Goal: Task Accomplishment & Management: Complete application form

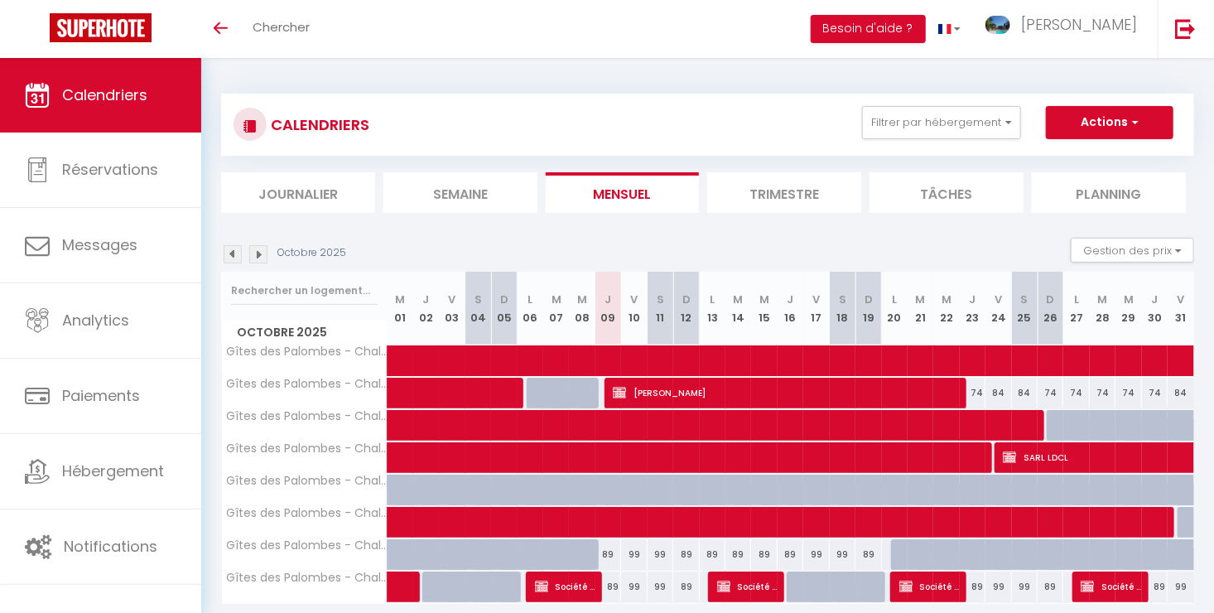
scroll to position [58, 0]
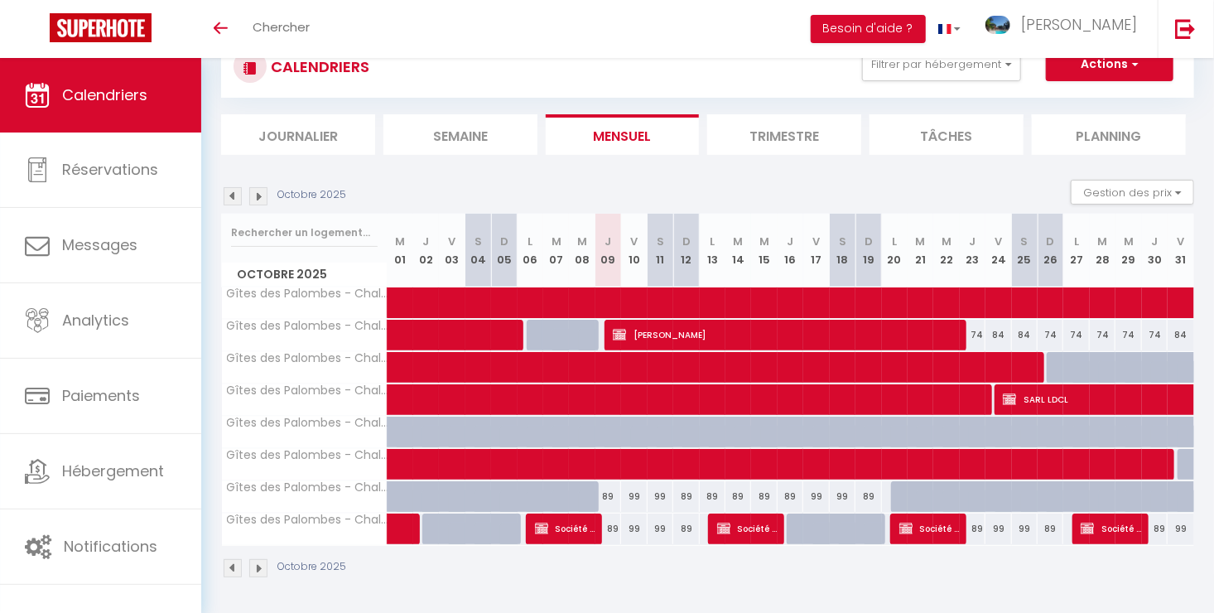
click at [260, 197] on img at bounding box center [258, 196] width 18 height 18
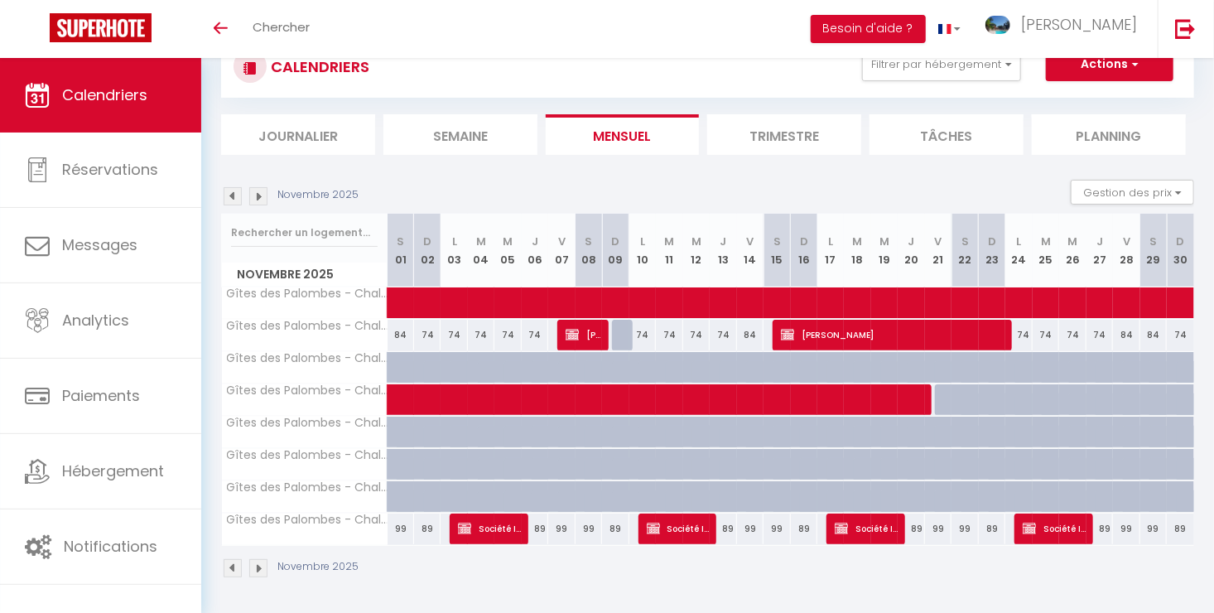
click at [260, 197] on img at bounding box center [258, 196] width 18 height 18
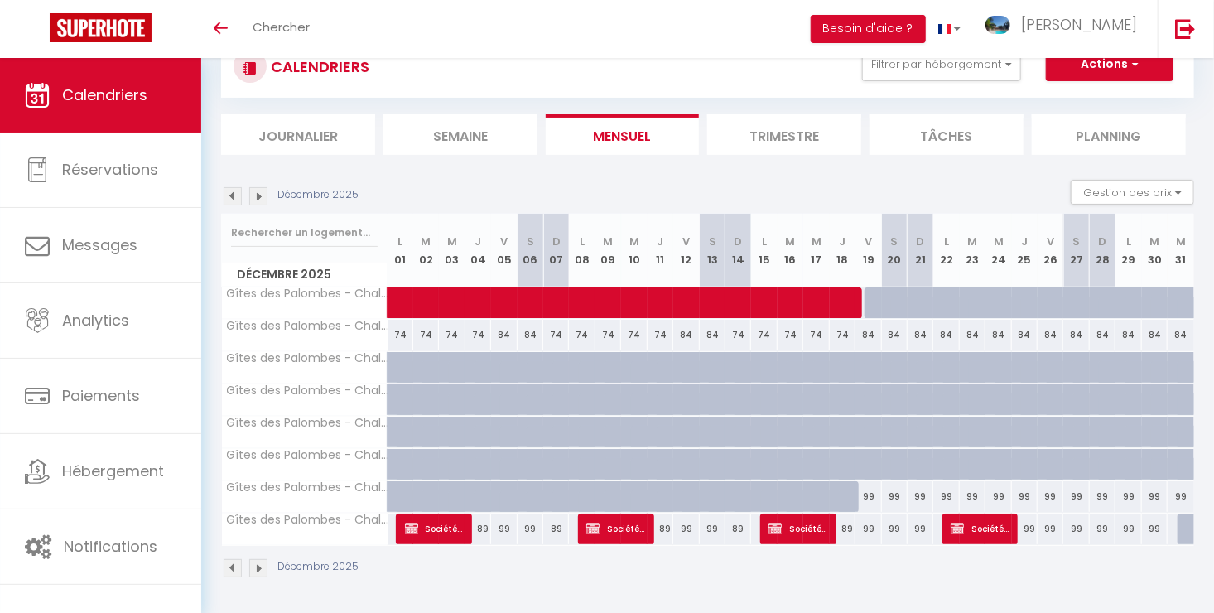
scroll to position [0, 0]
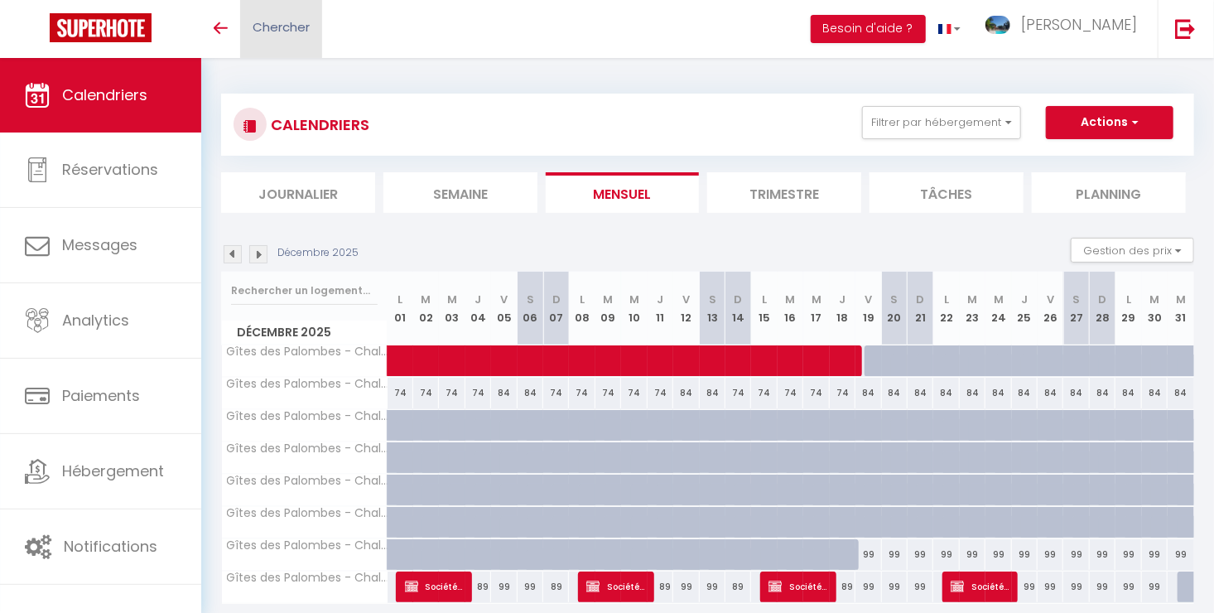
click at [307, 23] on span "Chercher" at bounding box center [281, 26] width 57 height 17
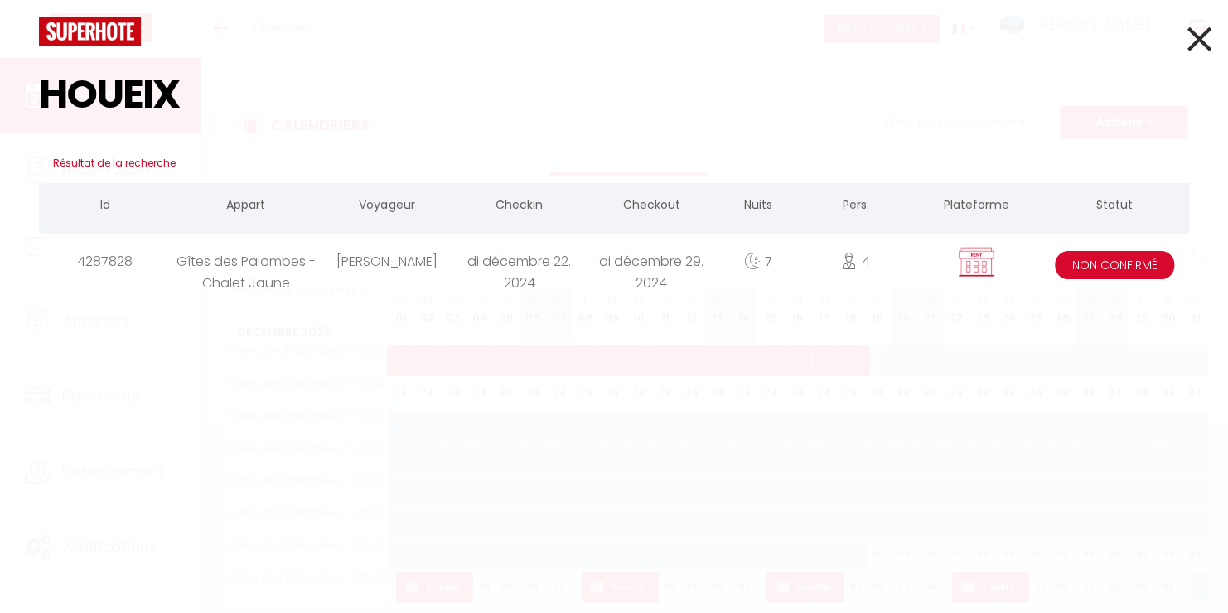
type input "HOUEIX"
click at [269, 284] on div "Gîtes des Palombes - Chalet Jaune" at bounding box center [245, 261] width 149 height 54
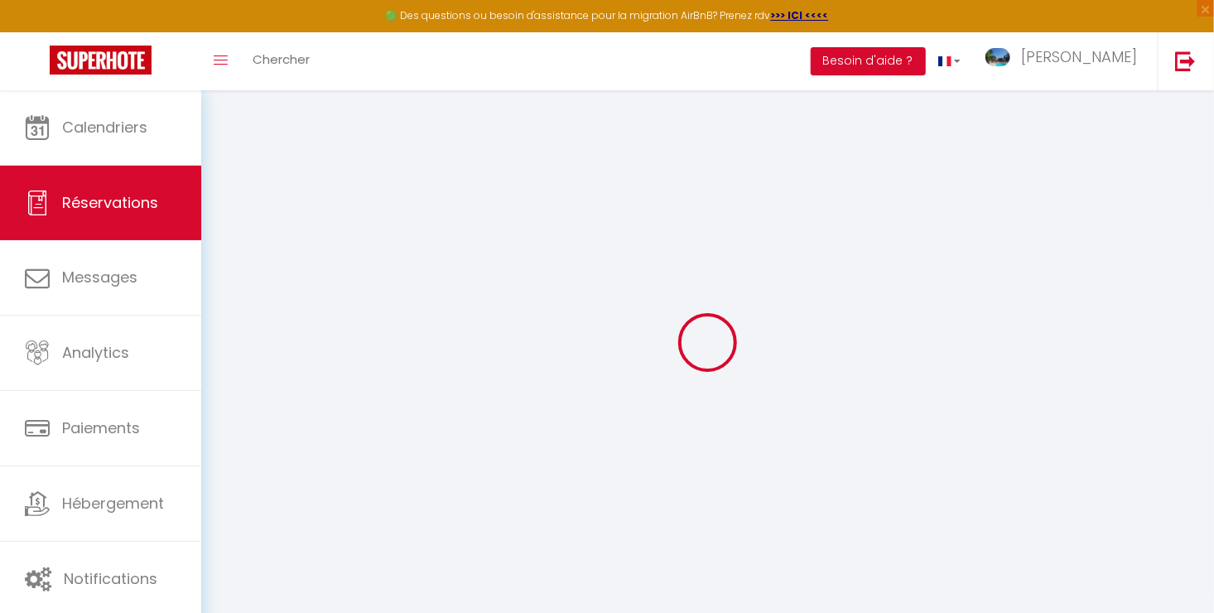
type input "[PERSON_NAME]"
type input "Houeix"
type input "[EMAIL_ADDRESS][DOMAIN_NAME]"
type input "0783582893"
type input "13530"
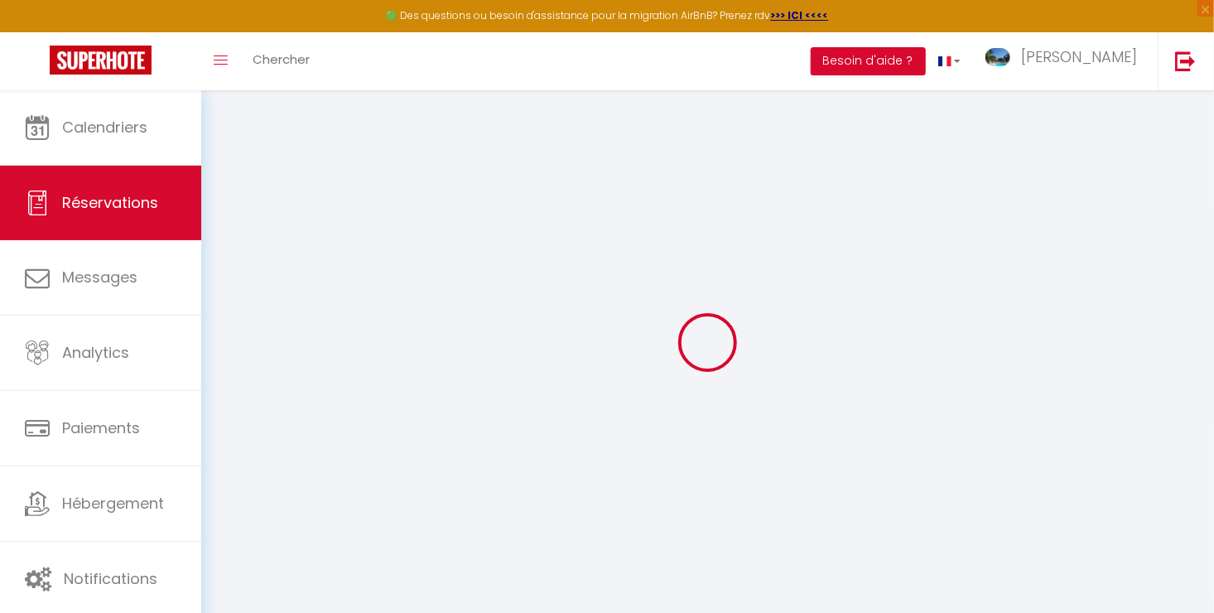
type input "789 [GEOGRAPHIC_DATA]"
type input "Trets"
select select "FR"
select select "23245"
select select "1"
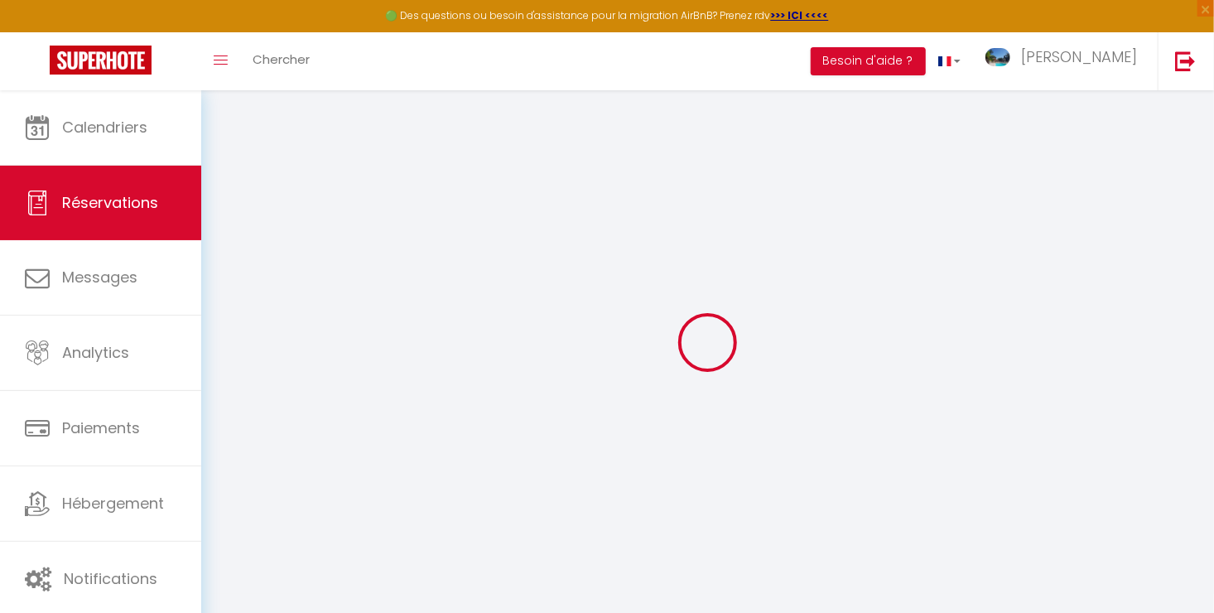
type input "Dim 22 Décembre 2024"
select select
type input "Dim 29 Décembre 2024"
select select
type input "4"
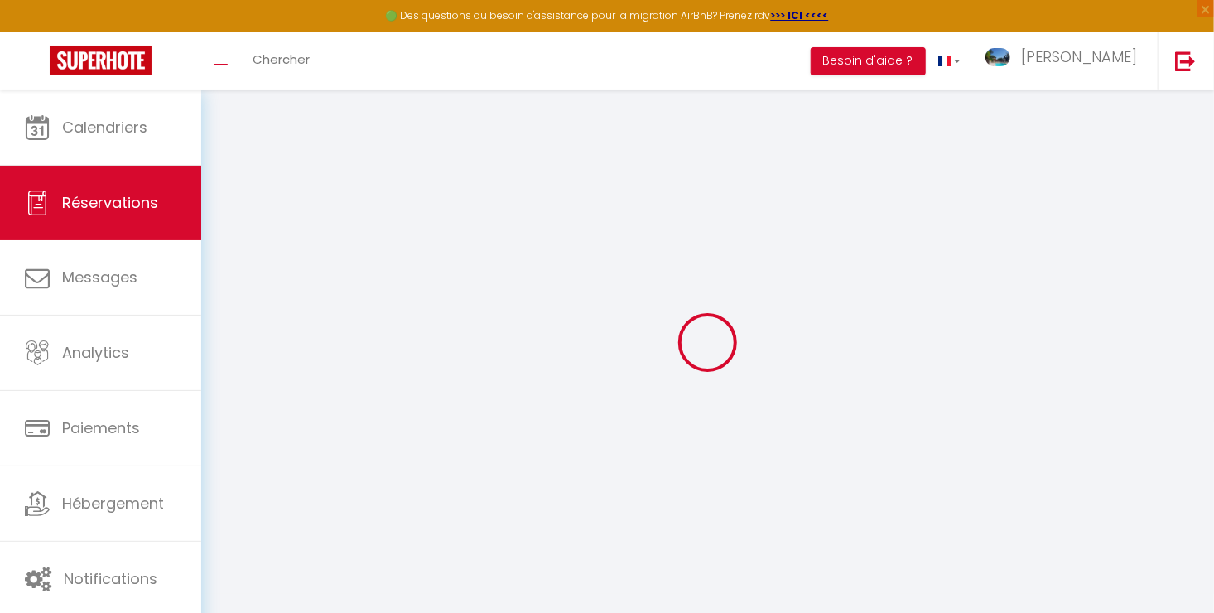
type input "1"
select select "10"
select select
type input "450"
checkbox input "false"
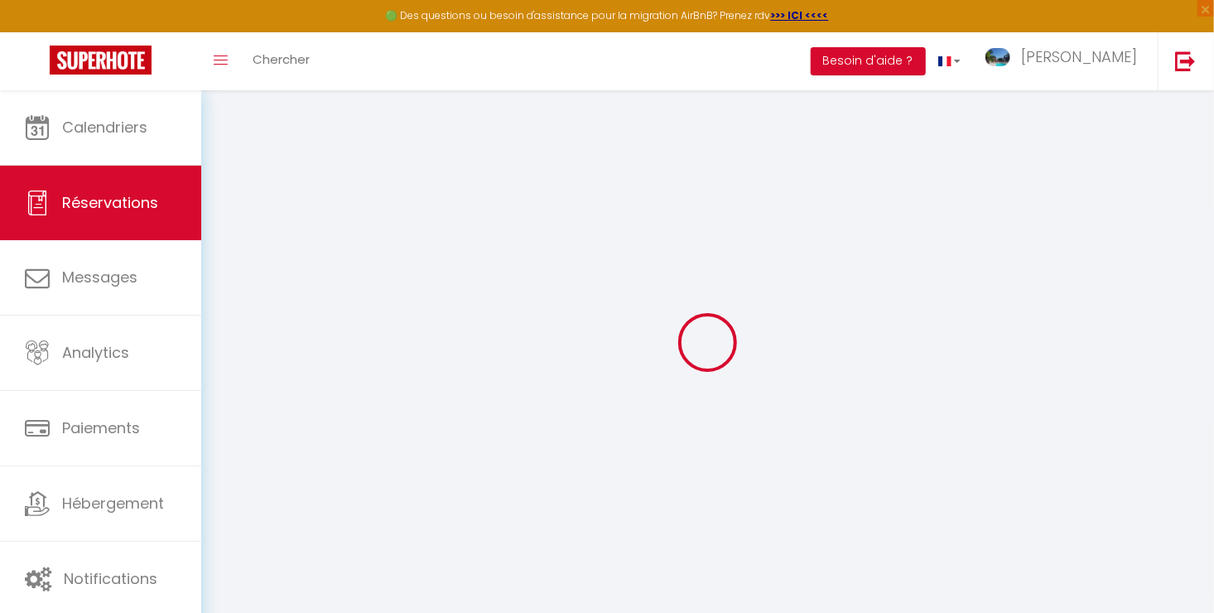
type input "450"
type input "0"
select select
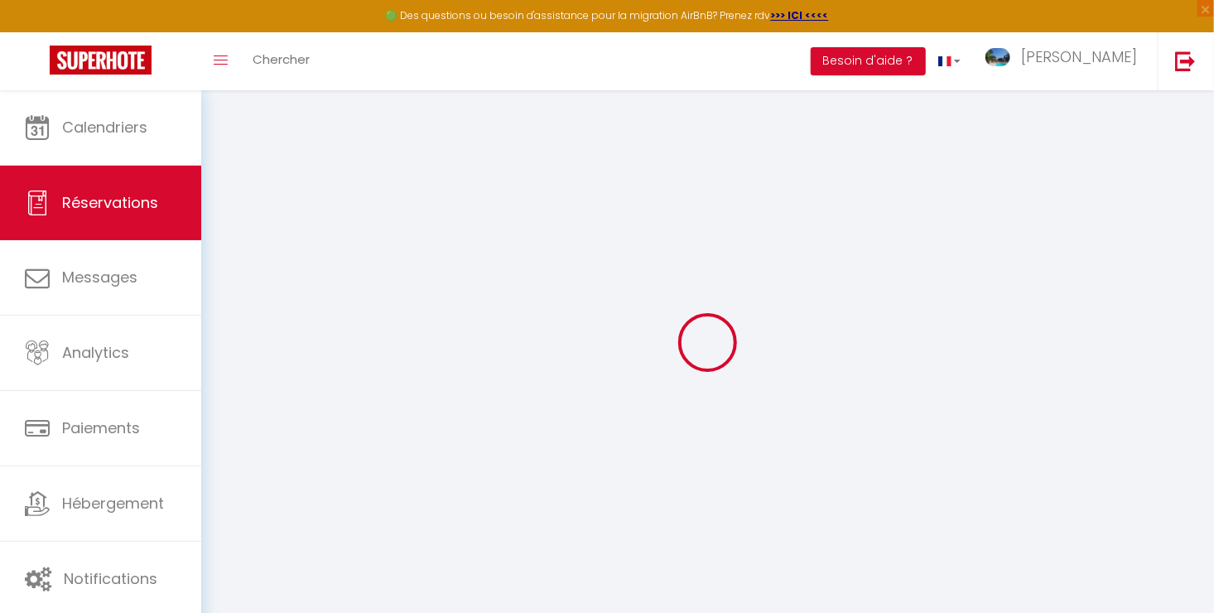
select select
select select "14"
checkbox input "false"
select select
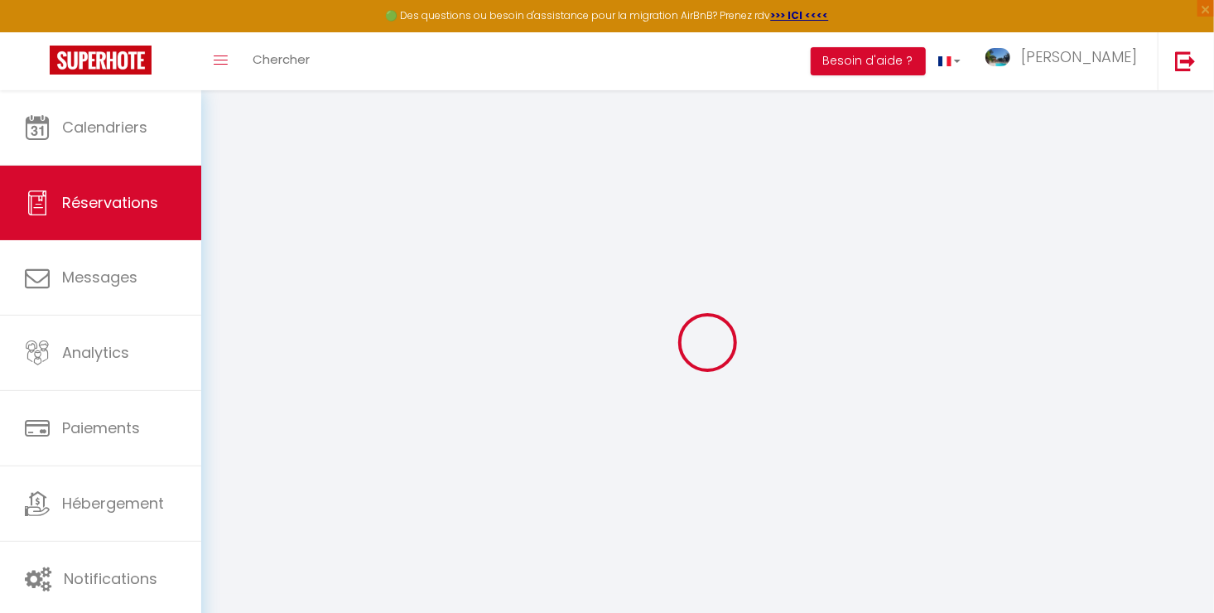
checkbox input "false"
select select
checkbox input "false"
type textarea "Acompte : 113€"
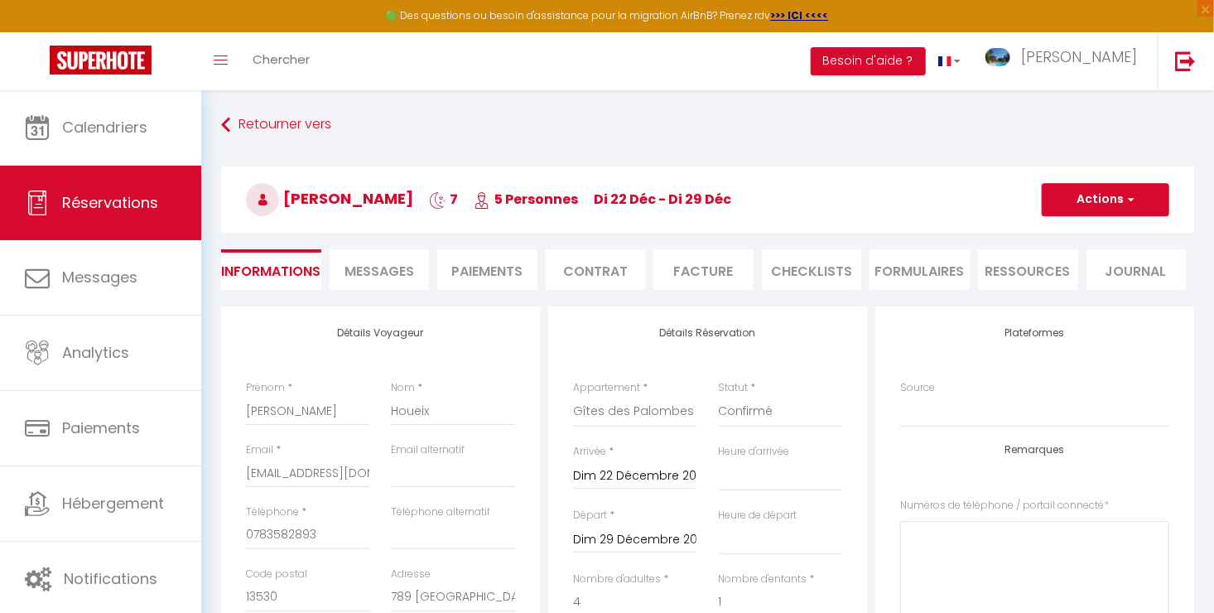
select select
checkbox input "false"
select select
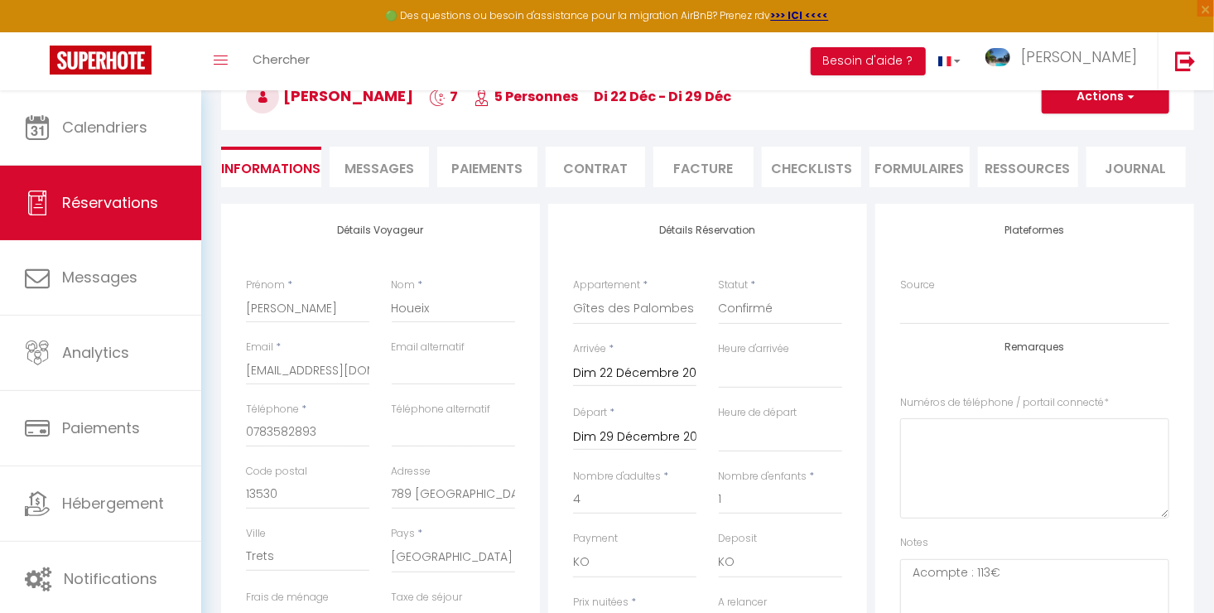
scroll to position [83, 0]
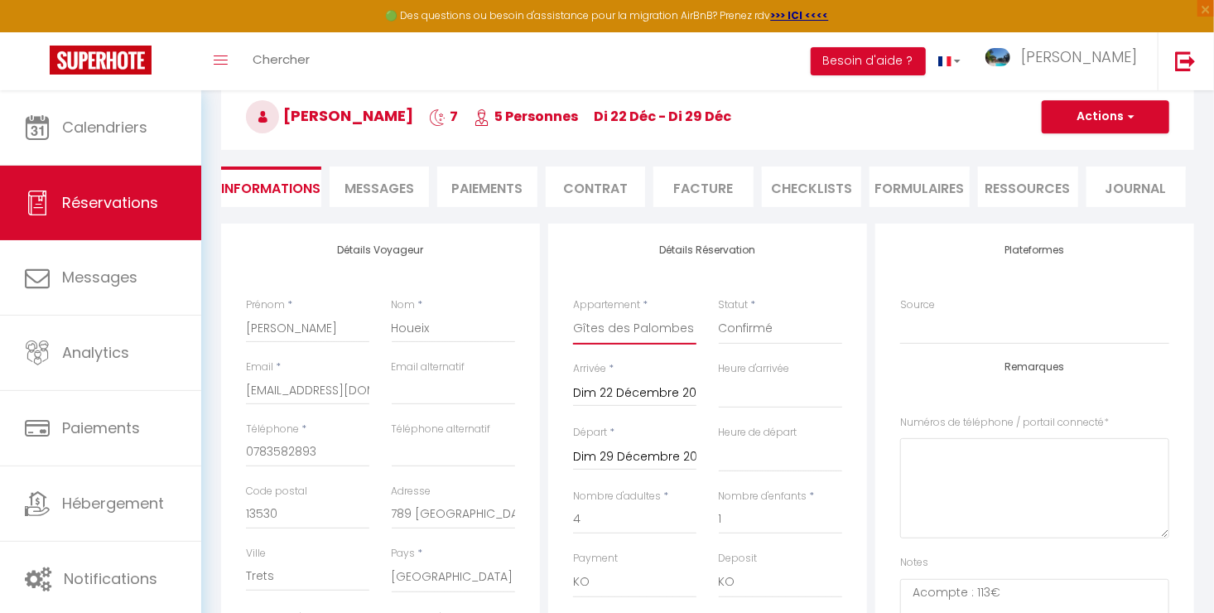
click at [601, 330] on select "Gîtes des Palombes - Chalet Rouge Gîtes des Palombes - Chalet Bleu Gîtes des Pa…" at bounding box center [634, 328] width 123 height 31
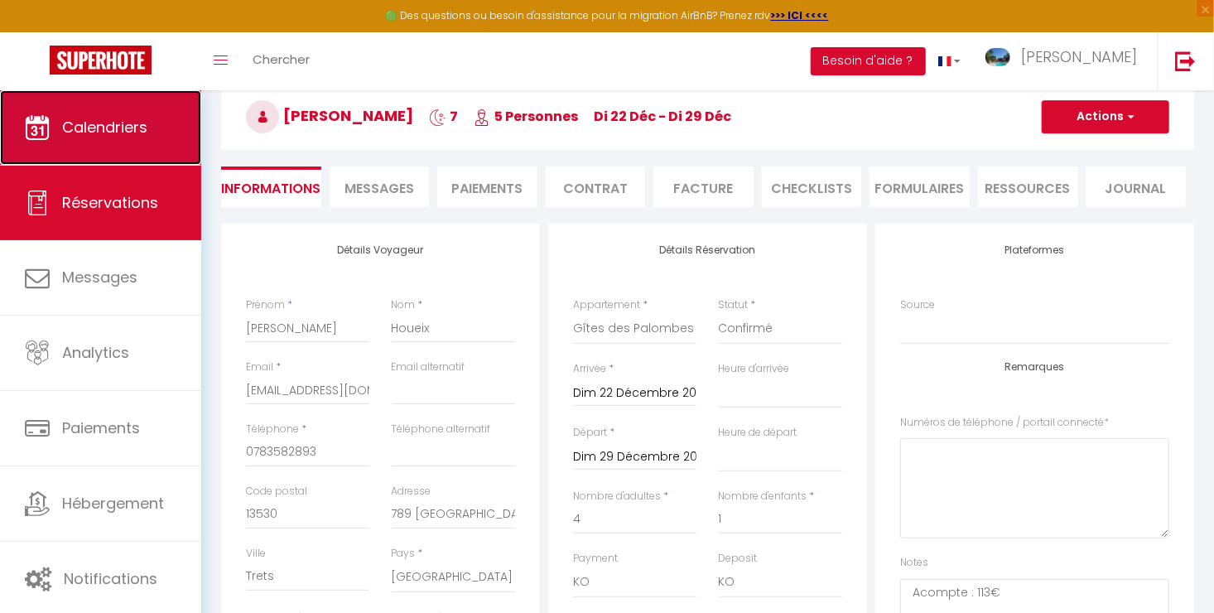
click at [117, 126] on span "Calendriers" at bounding box center [104, 127] width 85 height 21
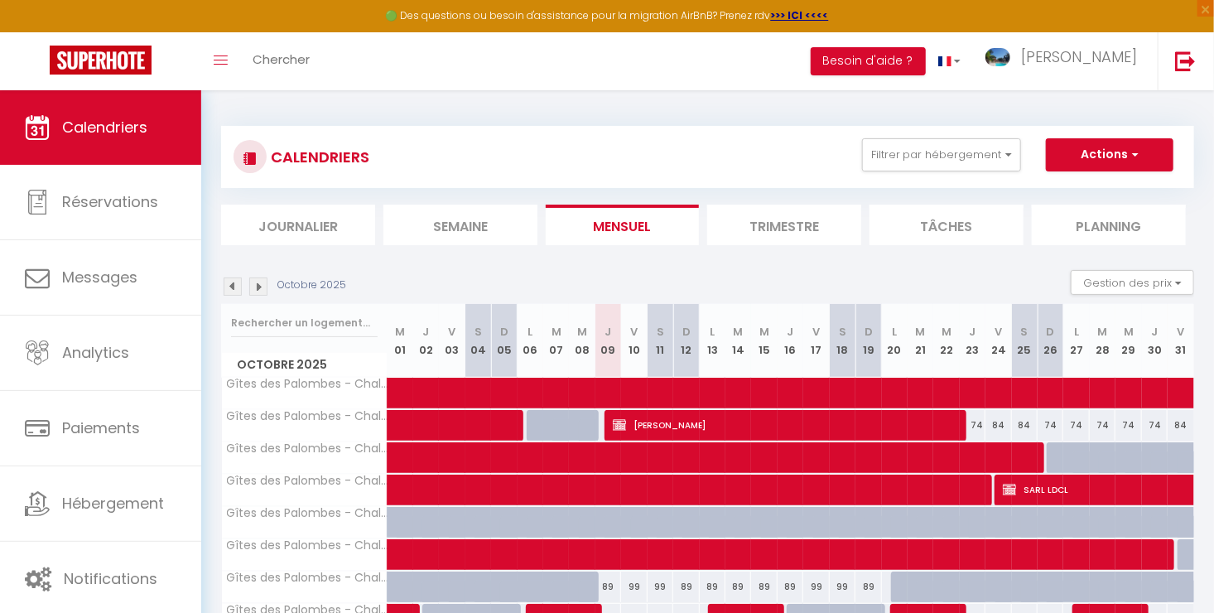
click at [259, 290] on img at bounding box center [258, 286] width 18 height 18
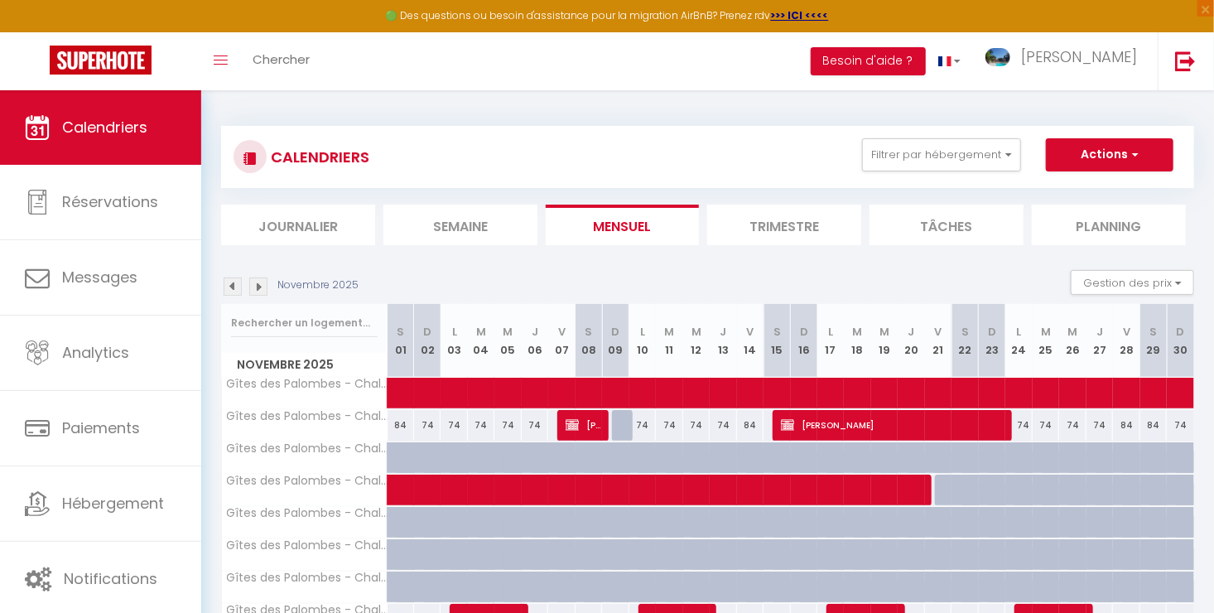
click at [259, 290] on img at bounding box center [258, 286] width 18 height 18
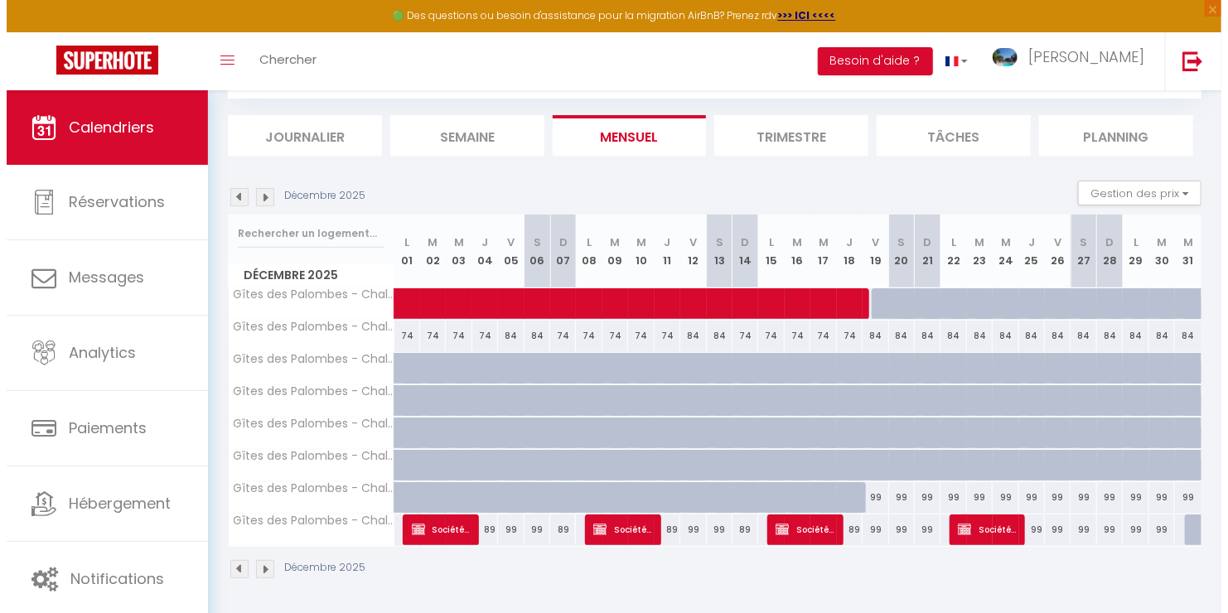
scroll to position [89, 0]
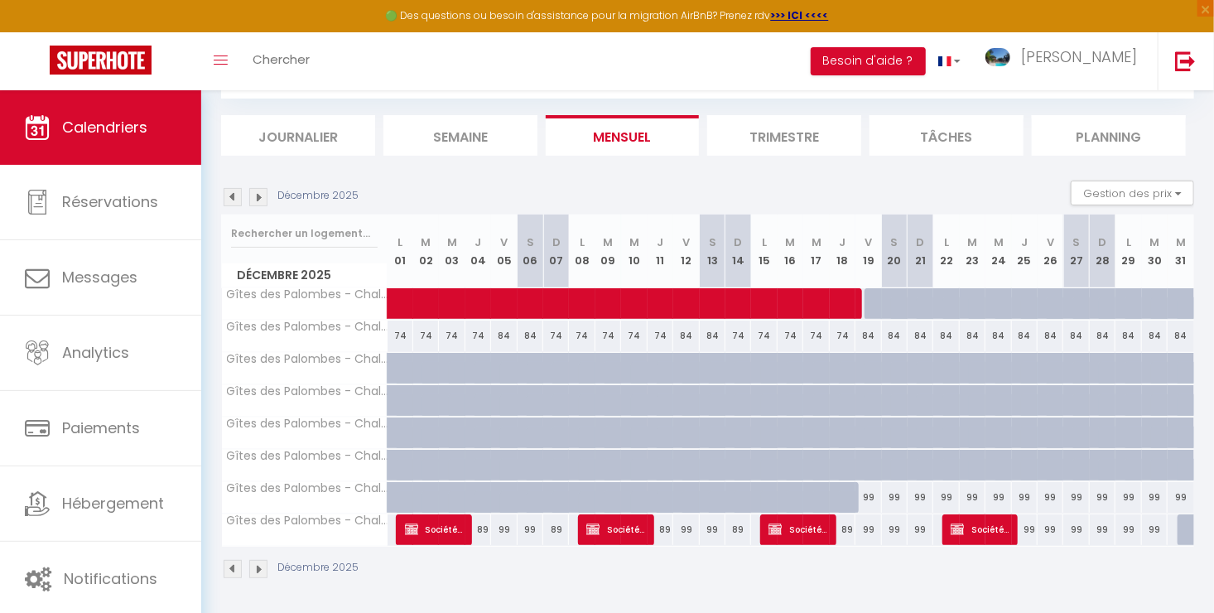
click at [972, 492] on div "99" at bounding box center [973, 497] width 26 height 31
type input "99"
type input "[DATE] Décembre 2025"
type input "Mer 24 Décembre 2025"
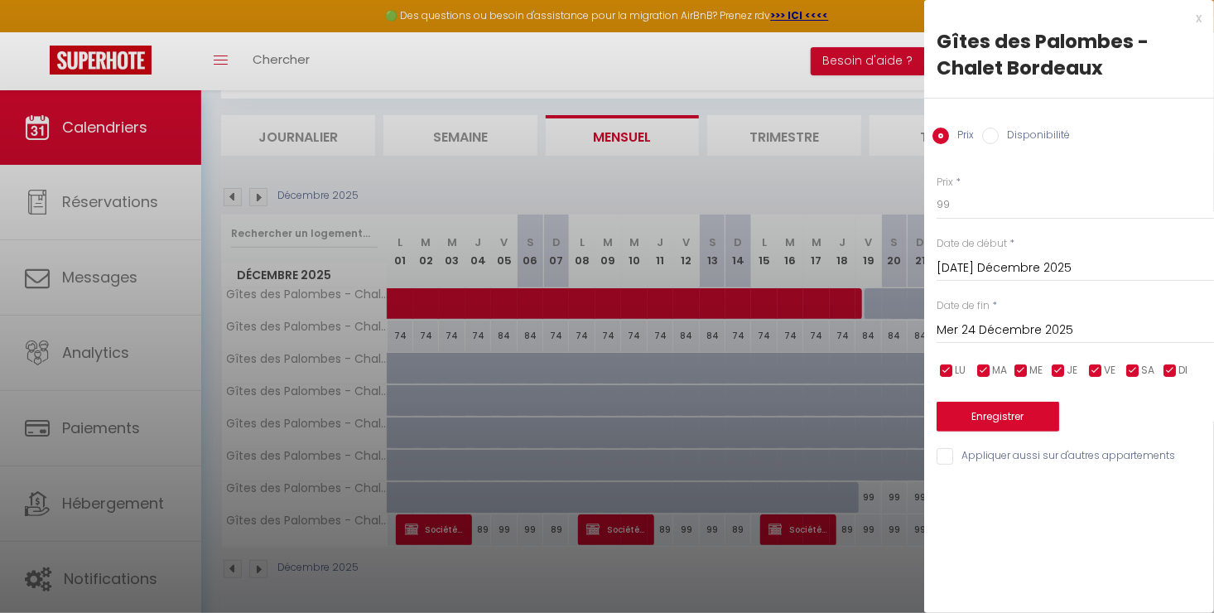
click at [989, 134] on input "Disponibilité" at bounding box center [990, 136] width 17 height 17
radio input "true"
radio input "false"
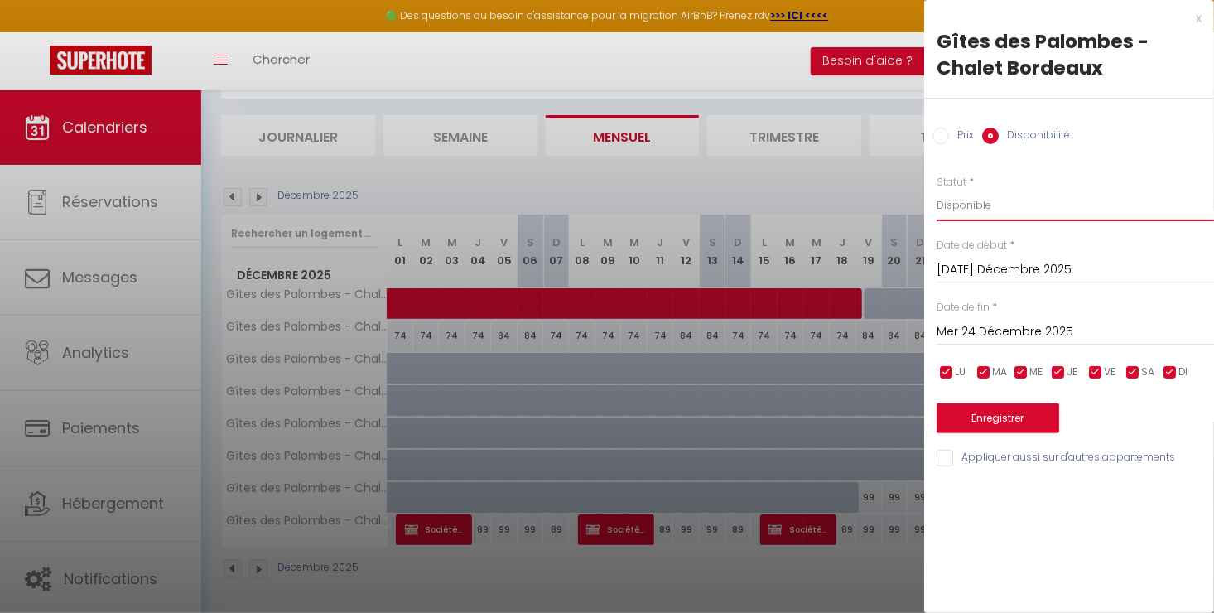
click at [967, 211] on select "Disponible Indisponible" at bounding box center [1075, 205] width 277 height 31
select select "0"
click at [937, 190] on select "Disponible Indisponible" at bounding box center [1075, 205] width 277 height 31
click at [990, 327] on input "Mer 24 Décembre 2025" at bounding box center [1075, 332] width 277 height 22
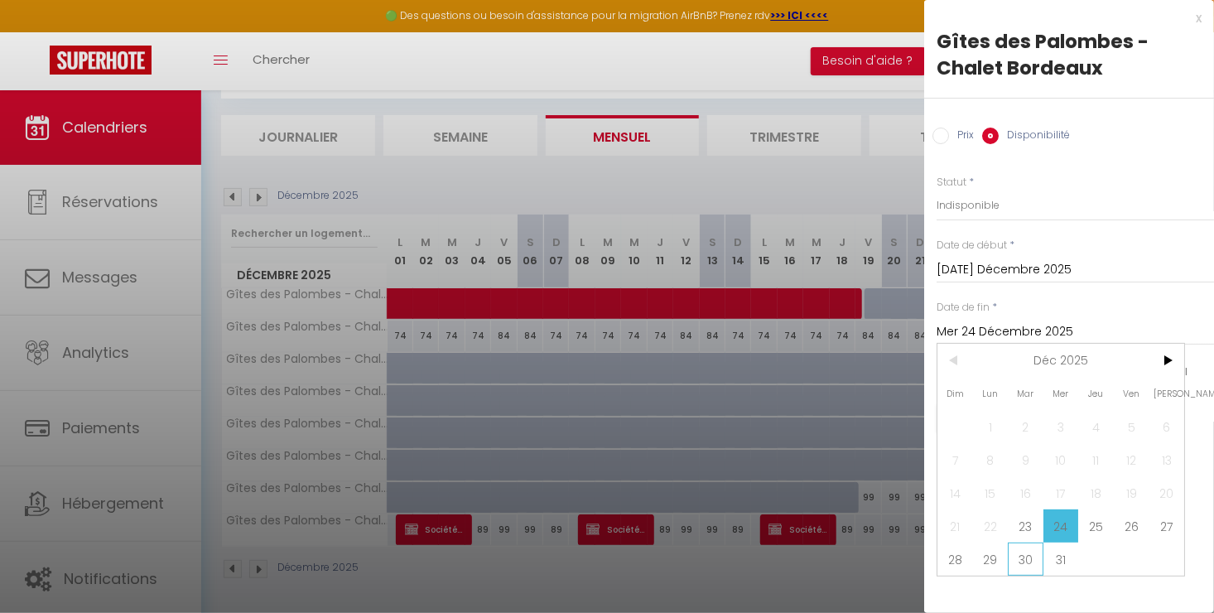
click at [1035, 557] on span "30" at bounding box center [1026, 559] width 36 height 33
type input "[DATE] Décembre 2025"
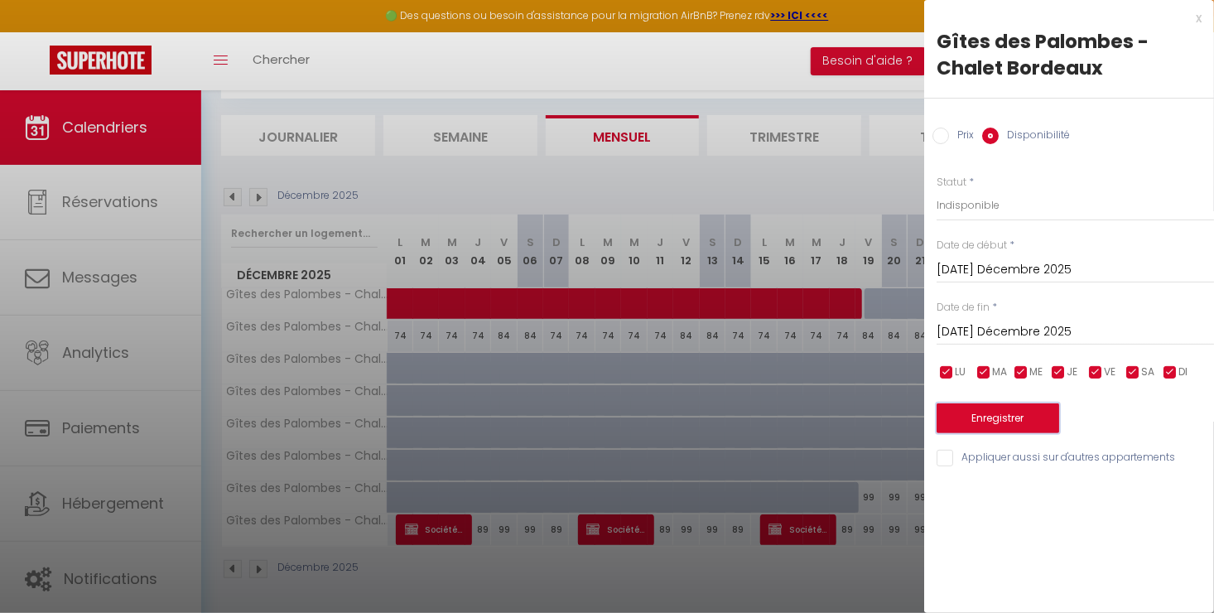
click at [1011, 417] on button "Enregistrer" at bounding box center [998, 418] width 123 height 30
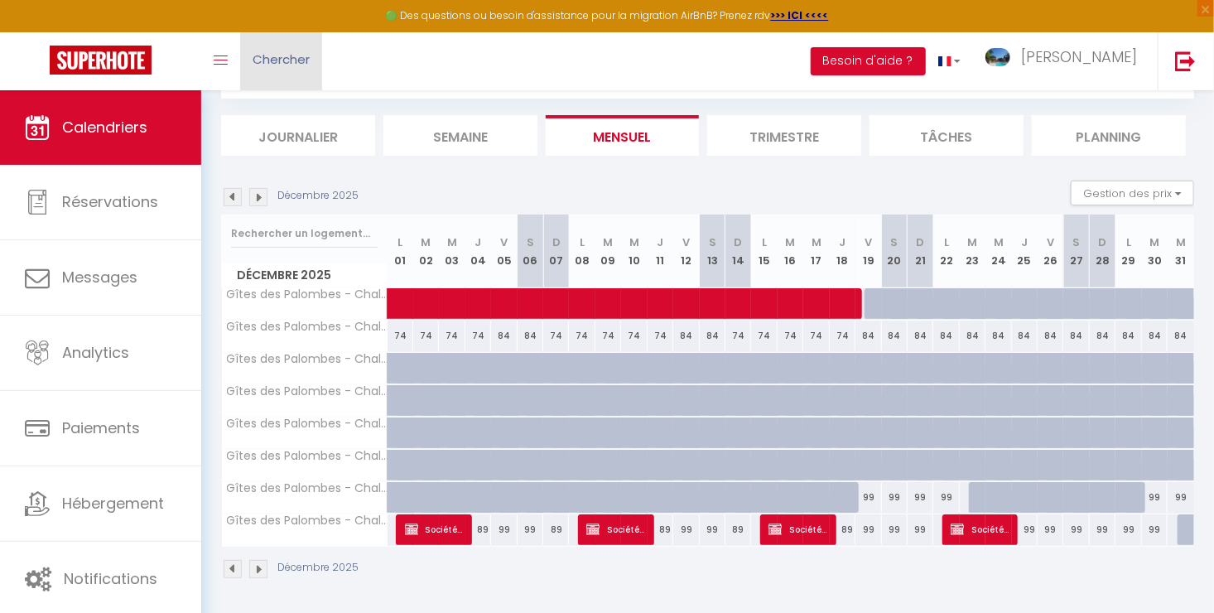
click at [293, 65] on span "Chercher" at bounding box center [281, 59] width 57 height 17
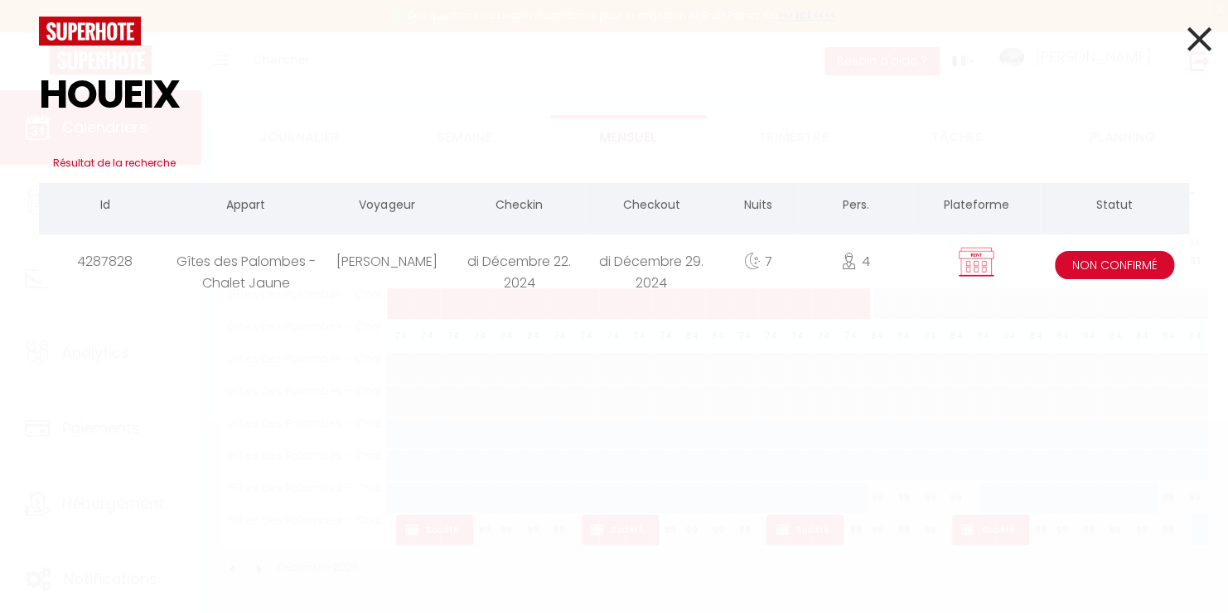
type input "HOUEIX"
click at [266, 254] on div "Gîtes des Palombes - Chalet Jaune" at bounding box center [245, 261] width 149 height 54
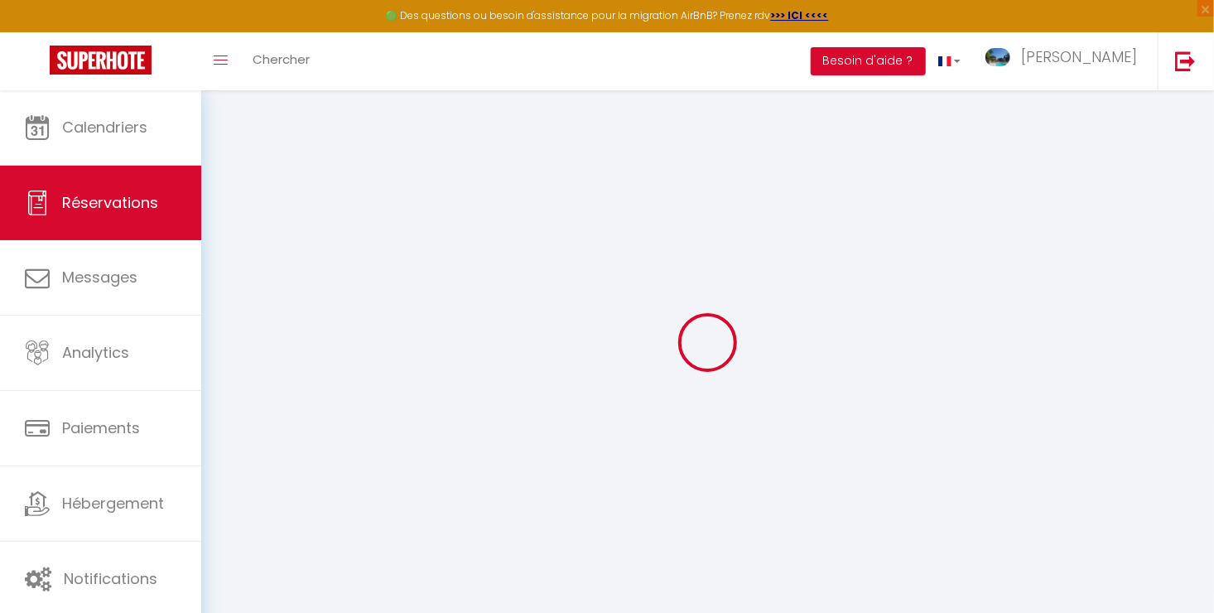
select select
checkbox input "false"
select select
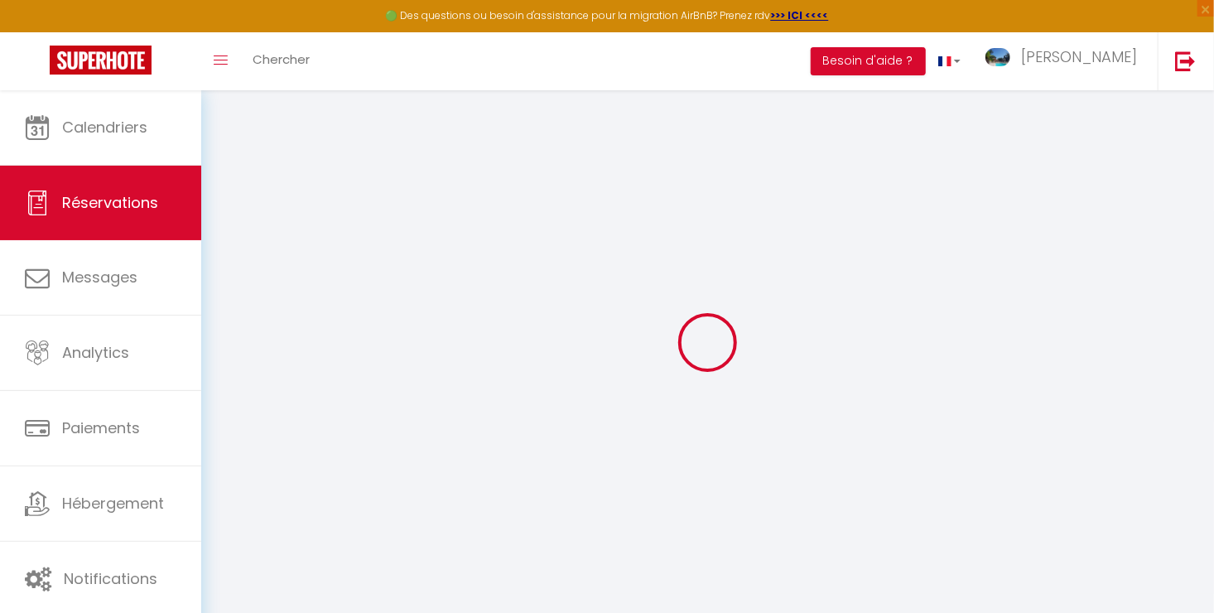
checkbox input "false"
type textarea "Acompte : 113€"
select select
checkbox input "false"
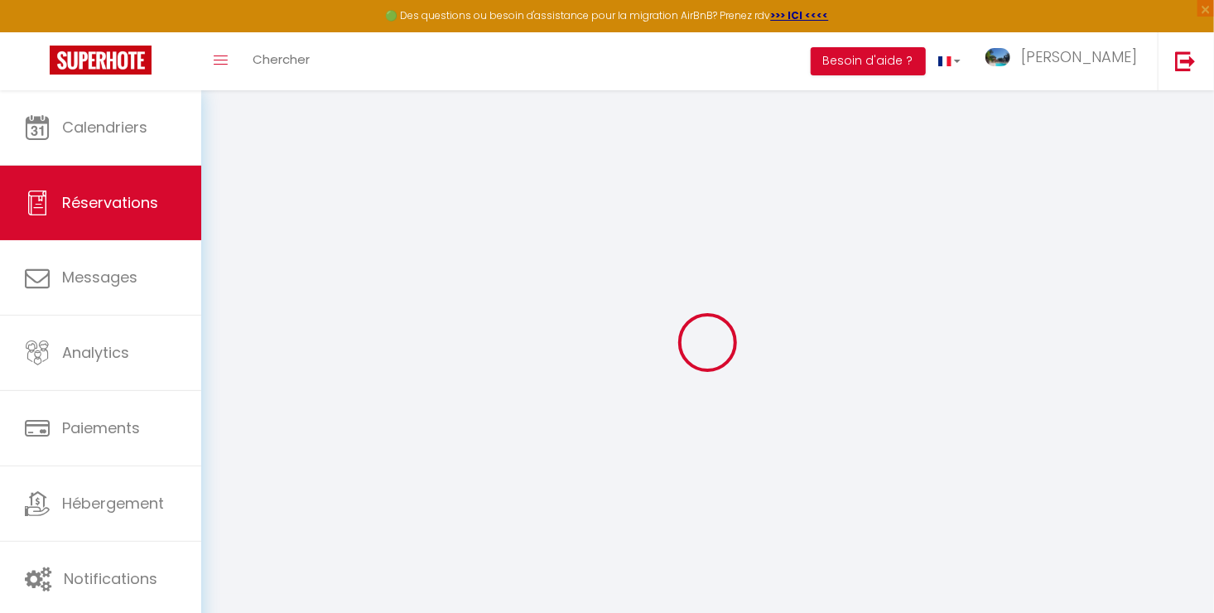
select select
